Goal: Browse casually

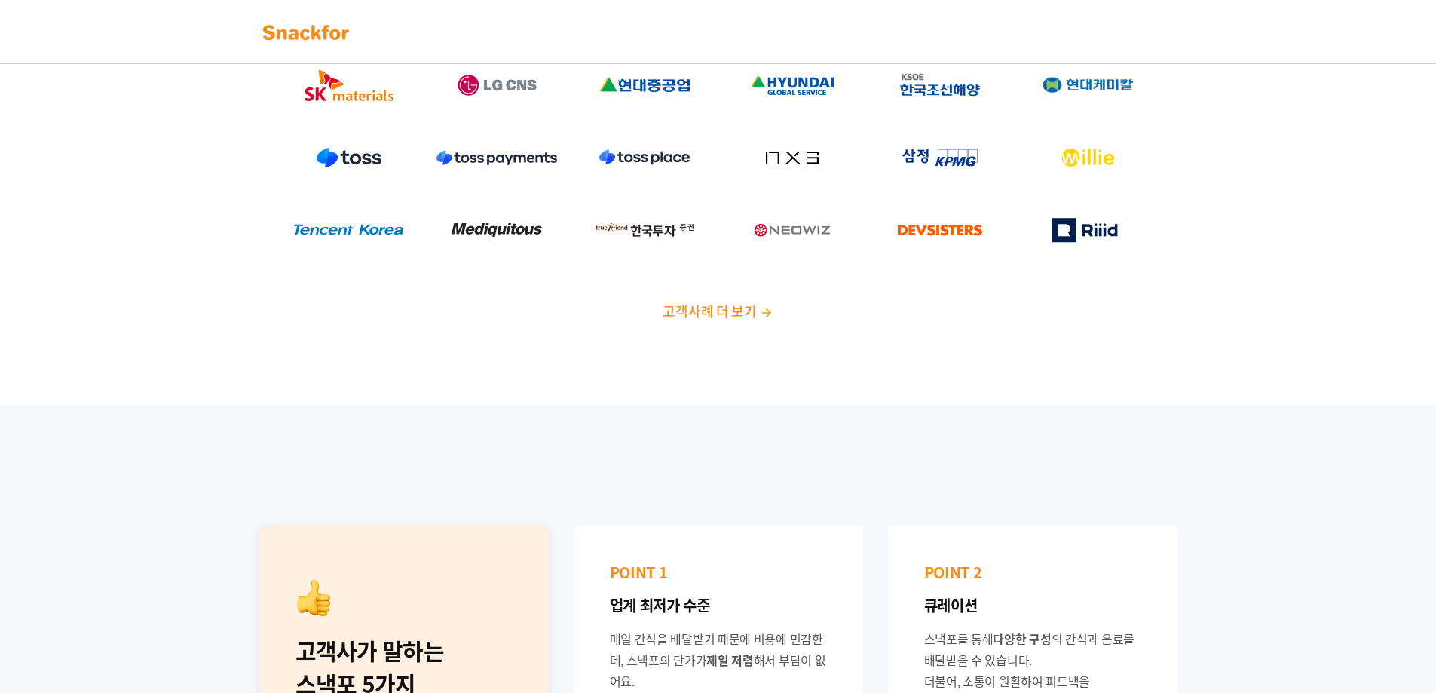
scroll to position [152, 0]
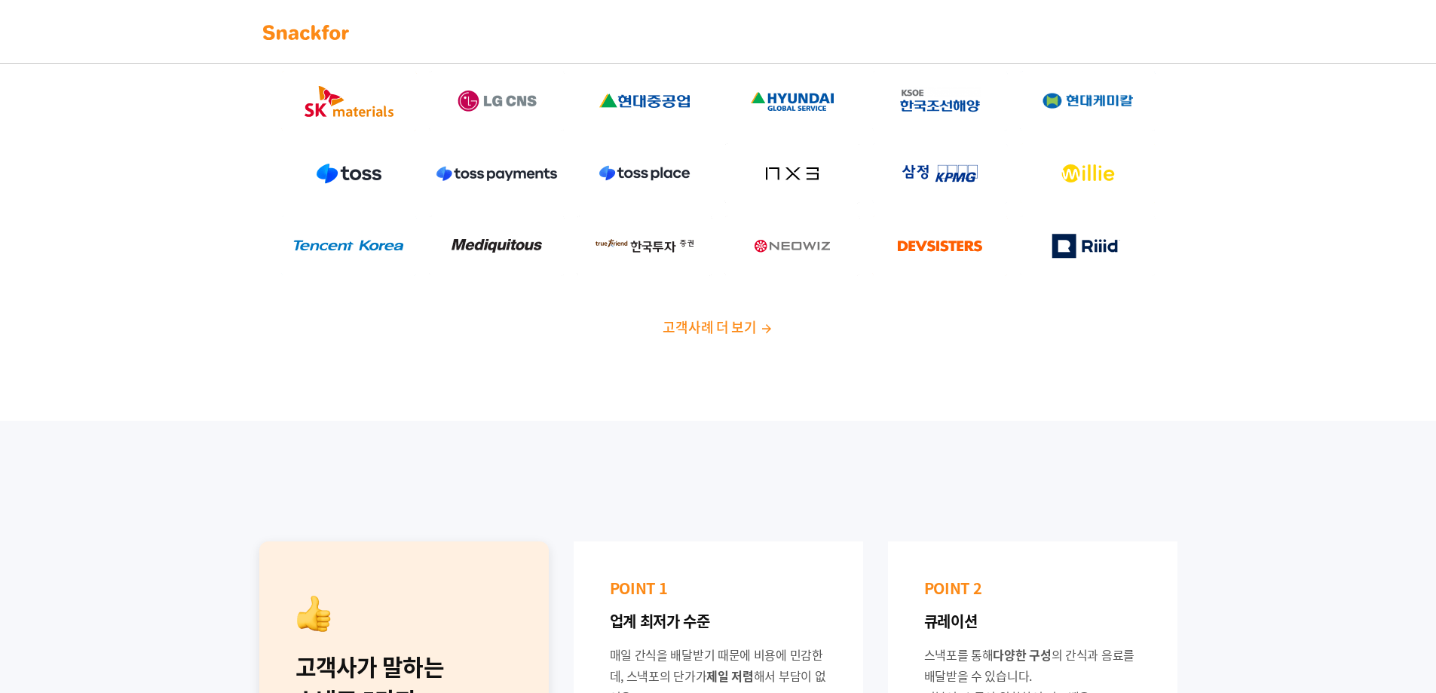
click at [317, 36] on img at bounding box center [306, 32] width 95 height 24
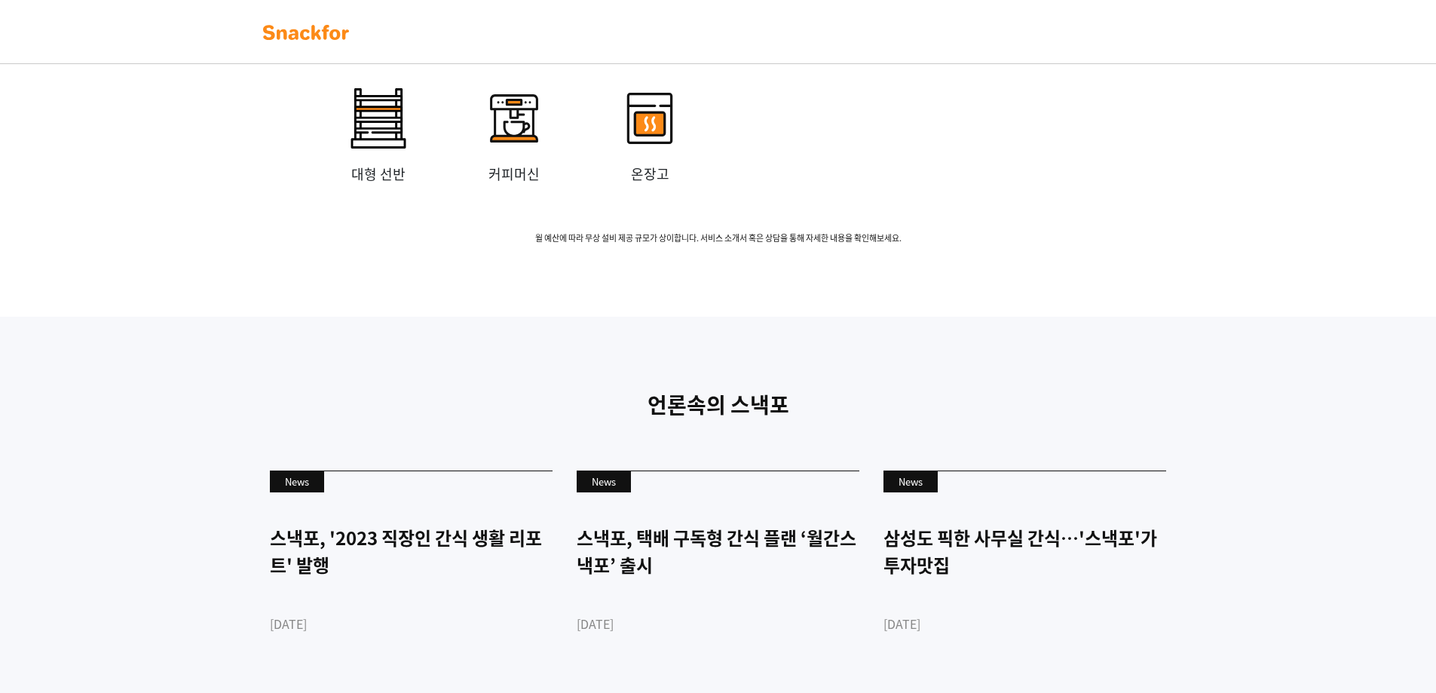
scroll to position [3544, 0]
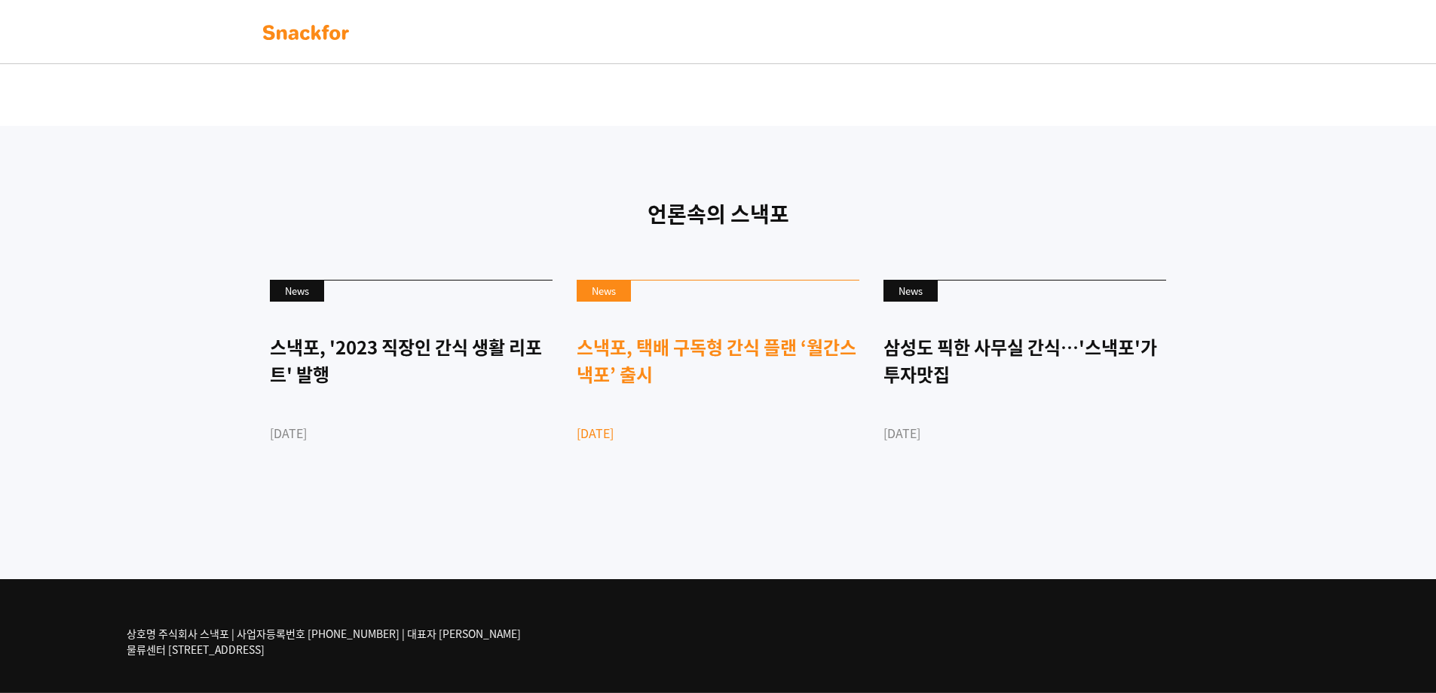
click at [652, 370] on div "스낵포, 택배 구독형 간식 플랜 ‘월간스낵포’ 출시" at bounding box center [718, 360] width 283 height 54
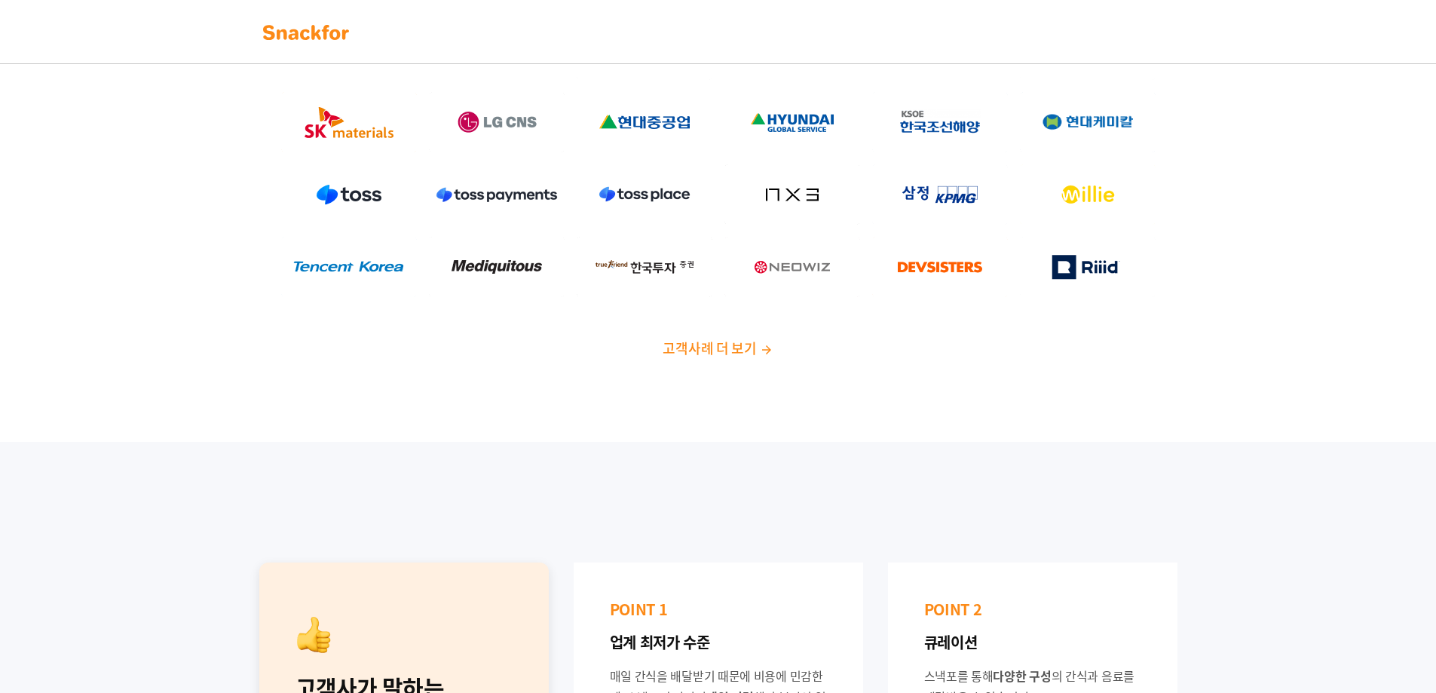
scroll to position [0, 0]
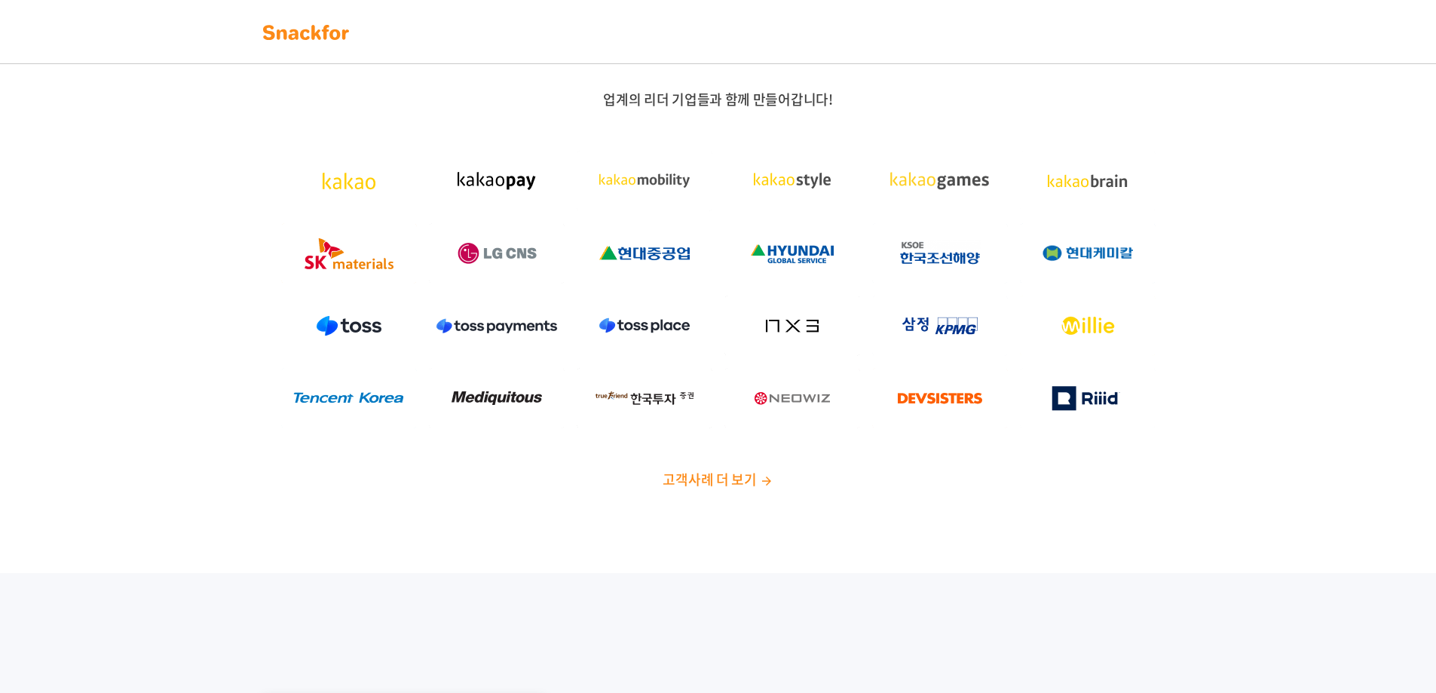
click at [296, 21] on img at bounding box center [306, 32] width 95 height 24
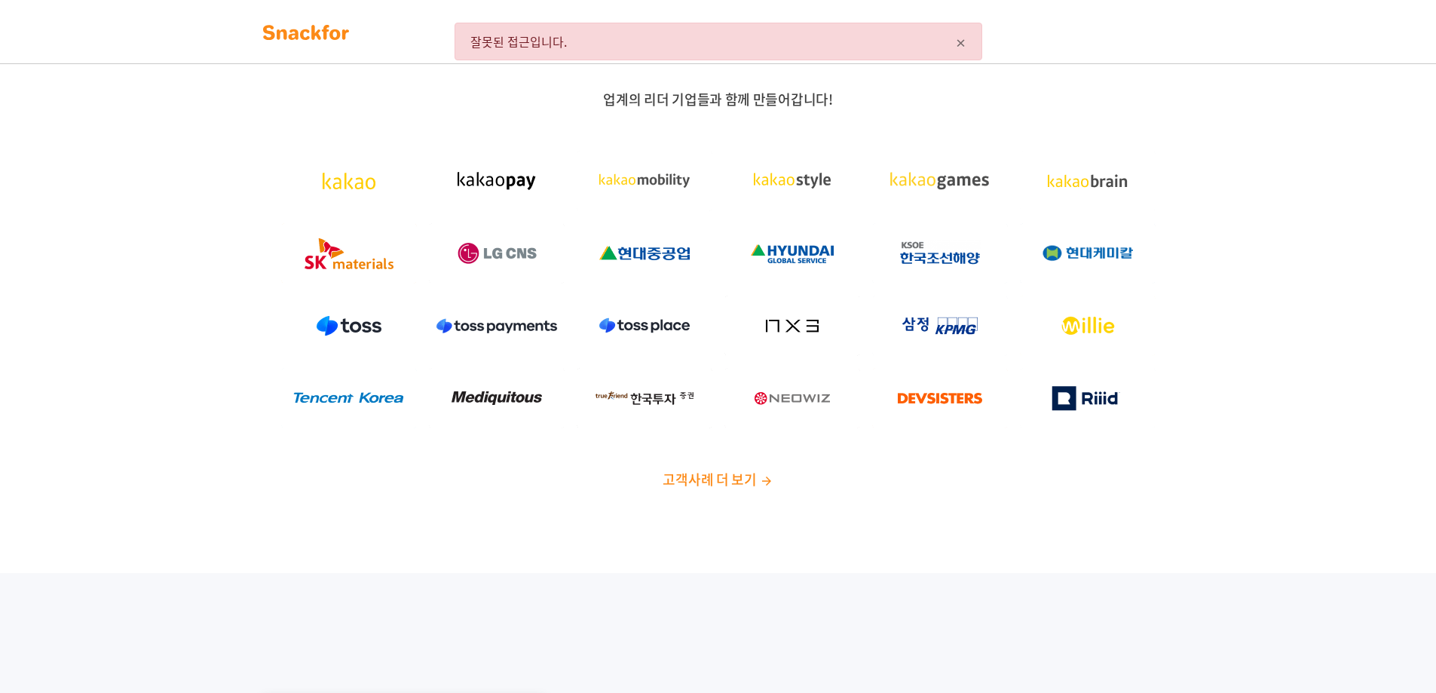
click at [289, 29] on img at bounding box center [306, 32] width 95 height 24
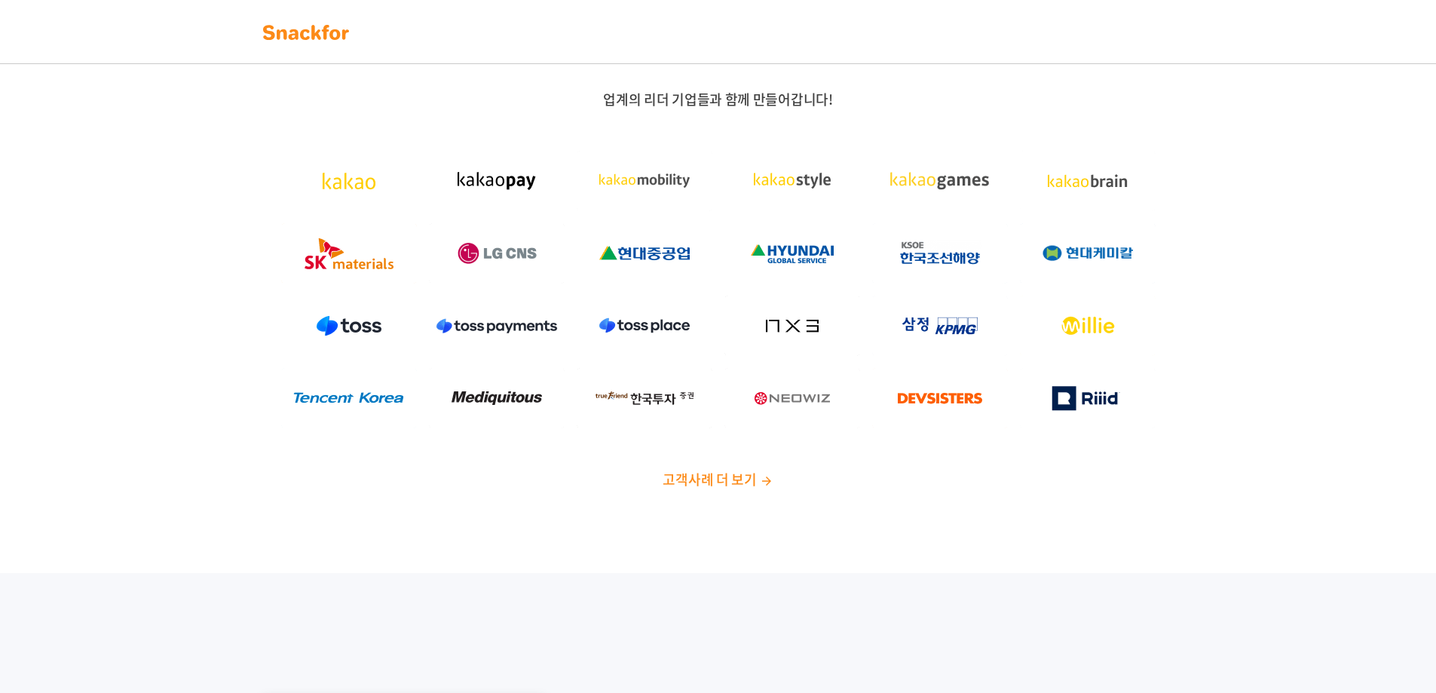
click at [289, 29] on img at bounding box center [306, 32] width 95 height 24
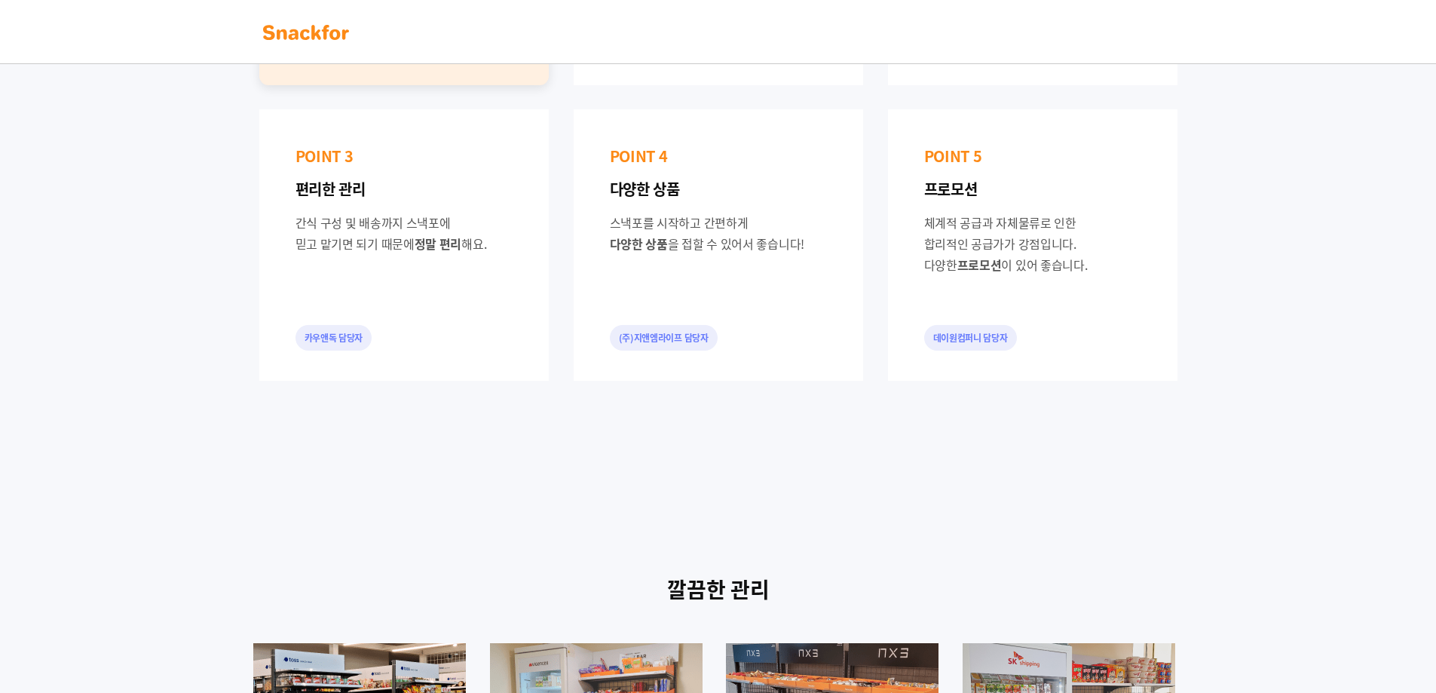
scroll to position [251, 0]
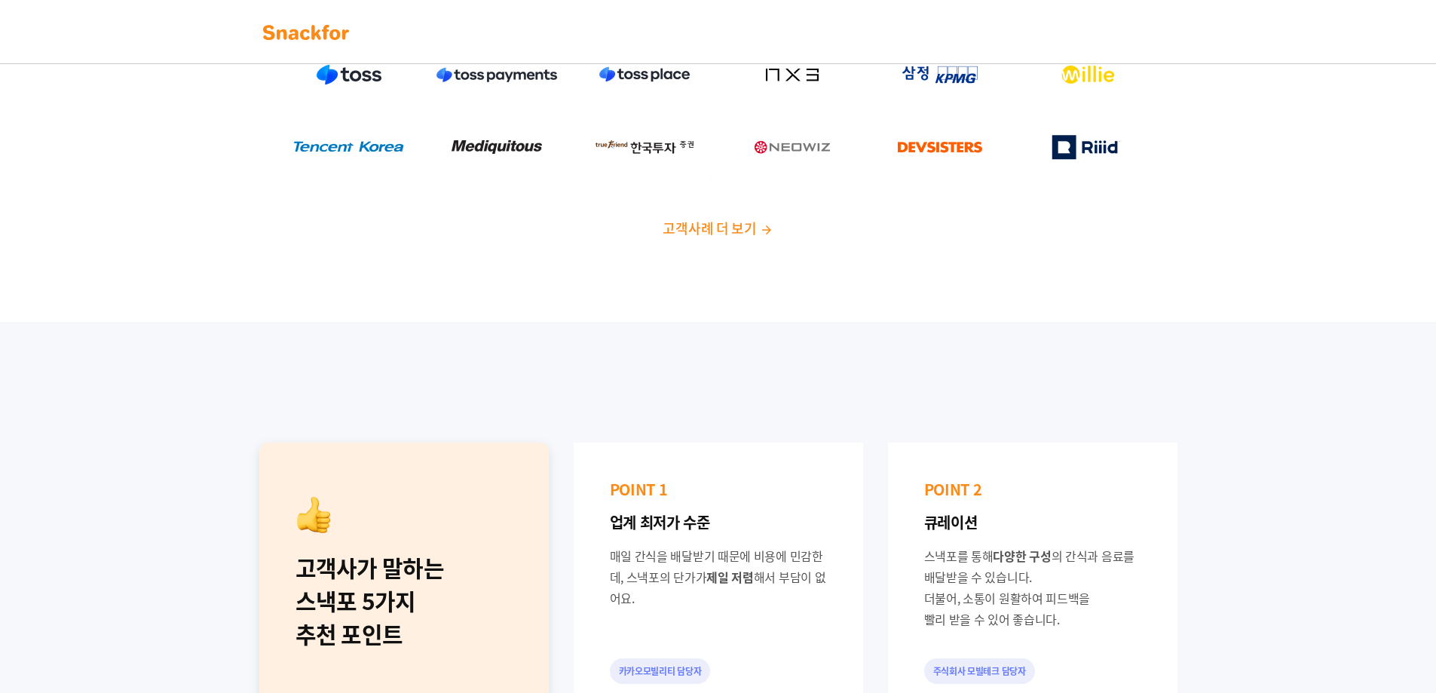
click at [741, 225] on span "고객사례 더 보기" at bounding box center [709, 228] width 93 height 20
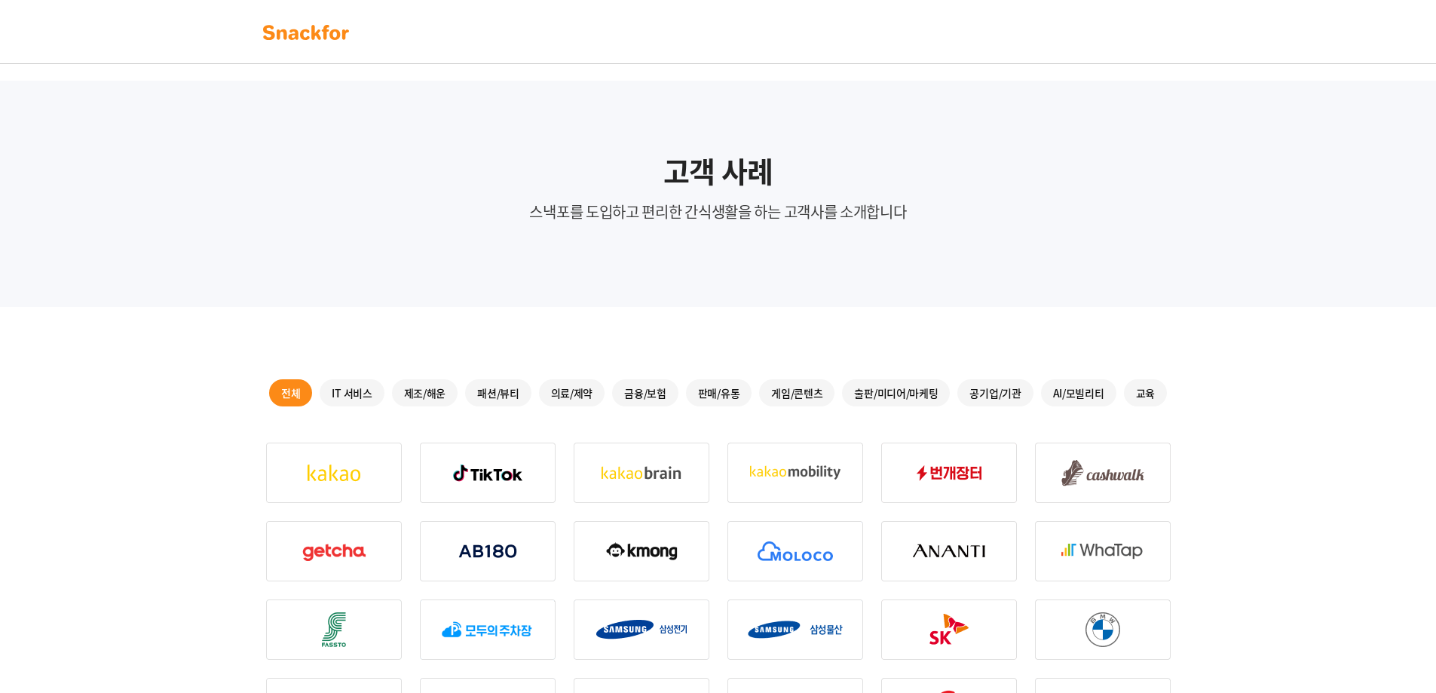
click at [315, 39] on img at bounding box center [306, 32] width 95 height 24
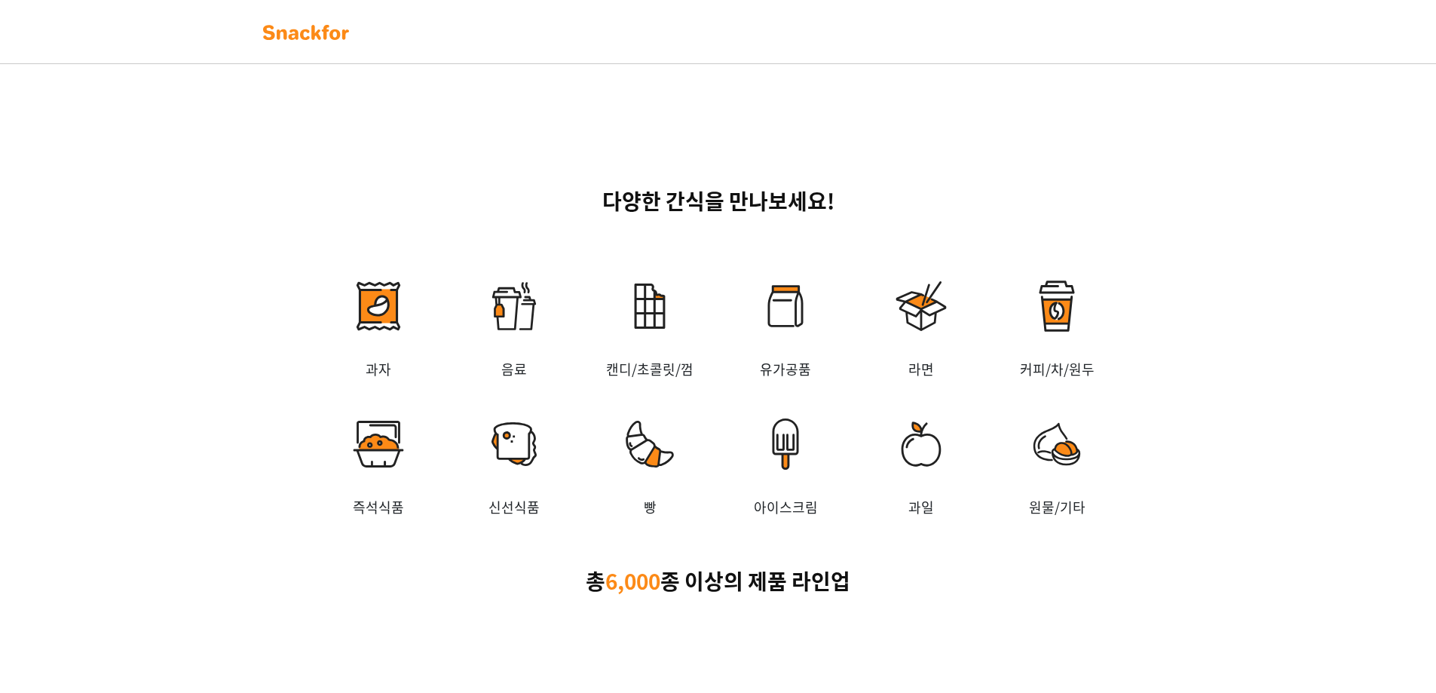
scroll to position [2387, 0]
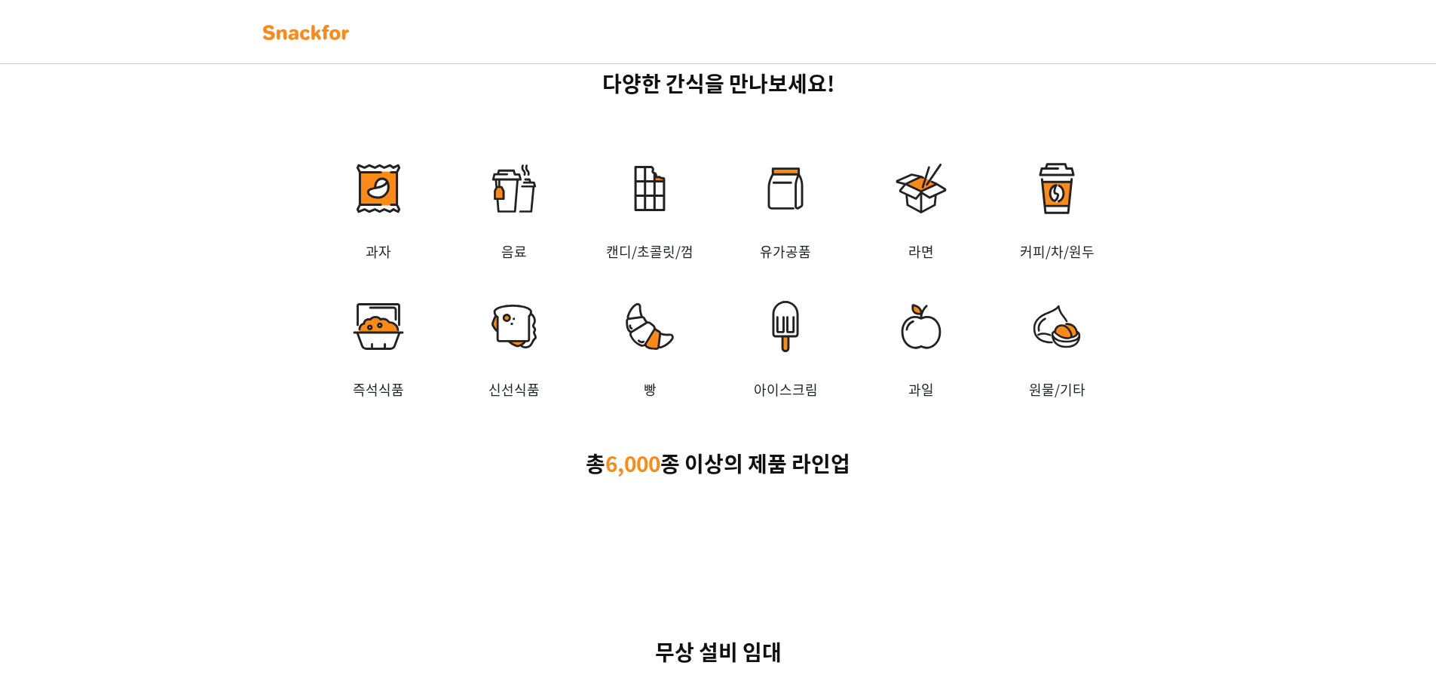
click at [669, 241] on img at bounding box center [650, 189] width 136 height 106
click at [652, 241] on img at bounding box center [650, 189] width 136 height 106
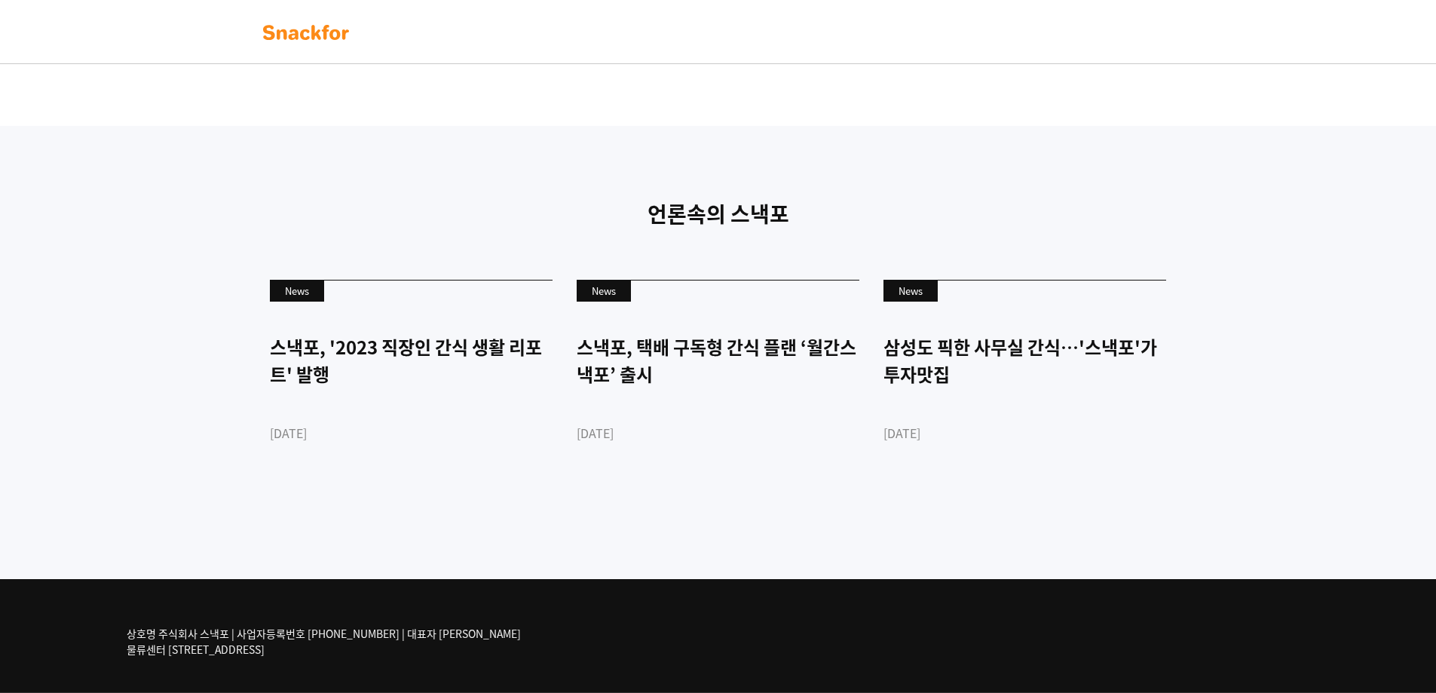
scroll to position [3544, 0]
